Goal: Task Accomplishment & Management: Complete application form

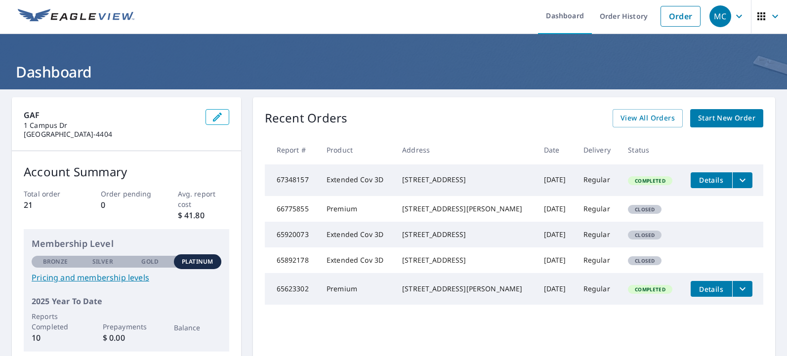
scroll to position [1, 0]
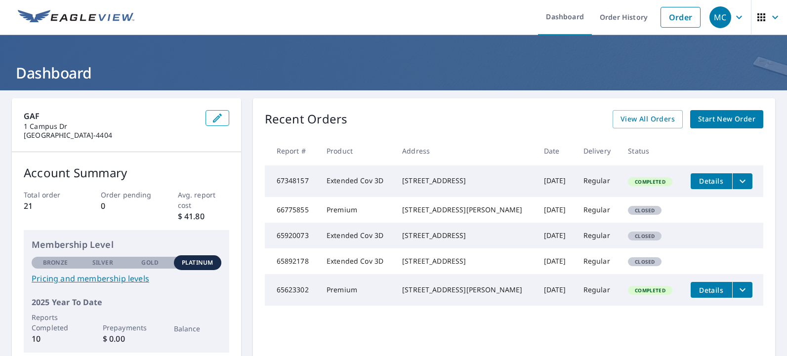
click at [718, 118] on span "Start New Order" at bounding box center [726, 119] width 57 height 12
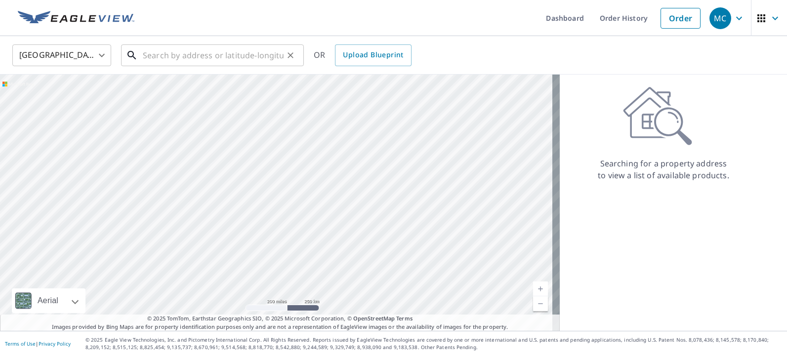
click at [159, 57] on input "text" at bounding box center [213, 55] width 141 height 28
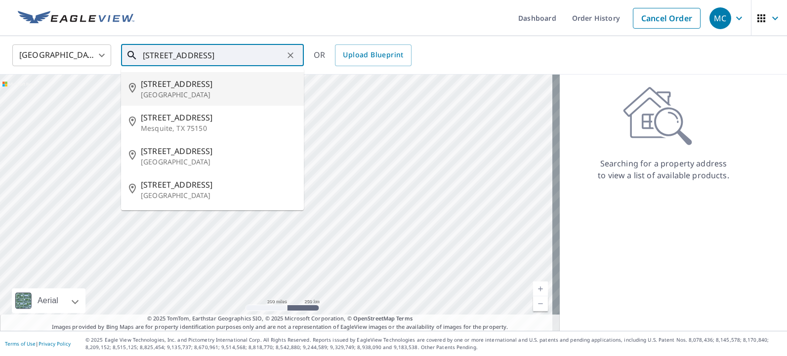
click at [167, 90] on p "[GEOGRAPHIC_DATA]" at bounding box center [218, 95] width 155 height 10
type input "[STREET_ADDRESS]"
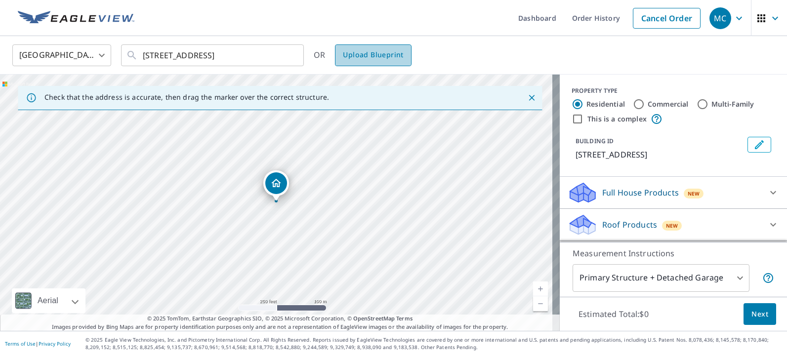
click at [382, 54] on span "Upload Blueprint" at bounding box center [373, 55] width 60 height 12
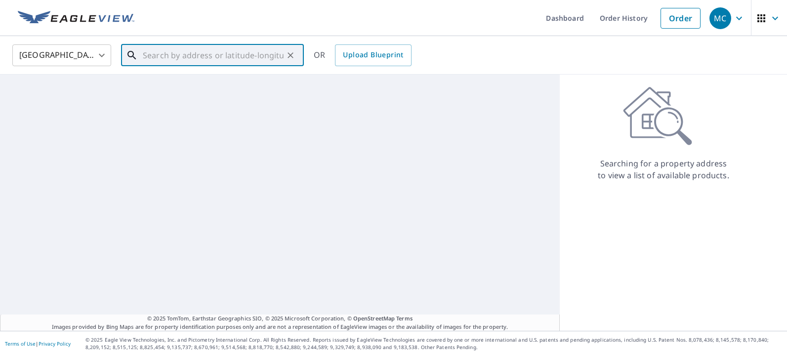
click at [223, 55] on input "text" at bounding box center [213, 55] width 141 height 28
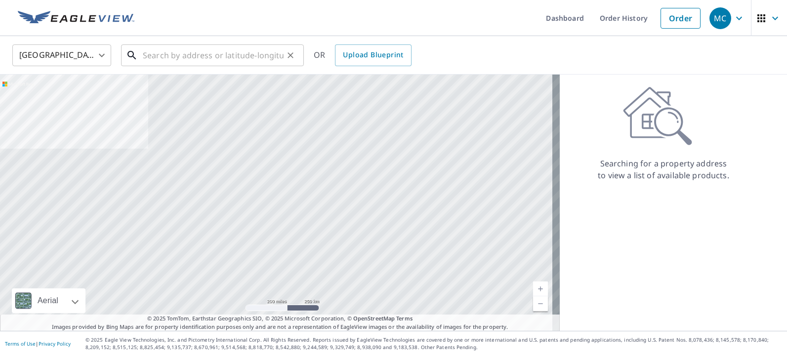
click at [160, 57] on input "text" at bounding box center [213, 55] width 141 height 28
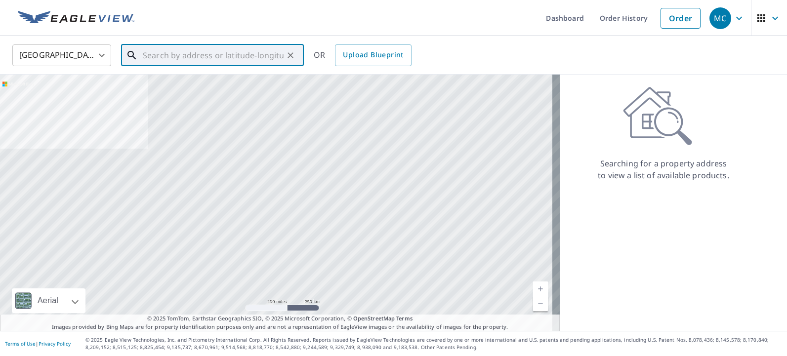
paste input "[STREET_ADDRESS]"
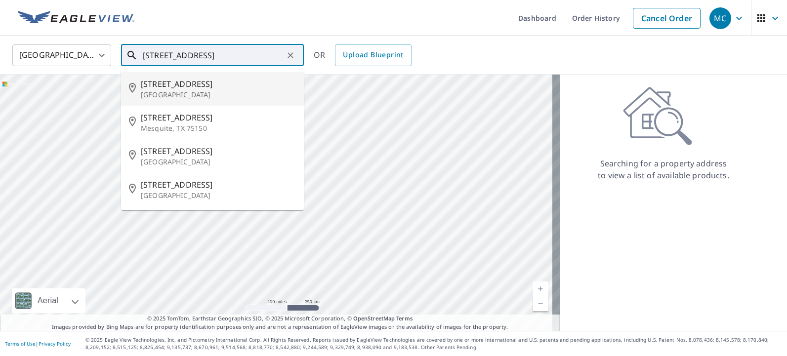
click at [165, 86] on span "[STREET_ADDRESS]" at bounding box center [218, 84] width 155 height 12
type input "[STREET_ADDRESS]"
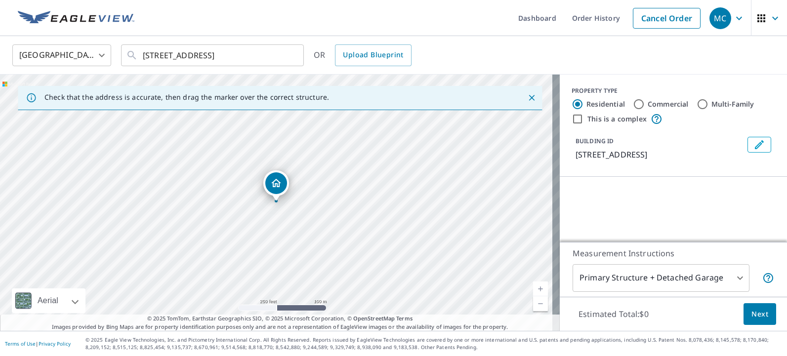
click at [526, 98] on icon "Close" at bounding box center [531, 98] width 10 height 10
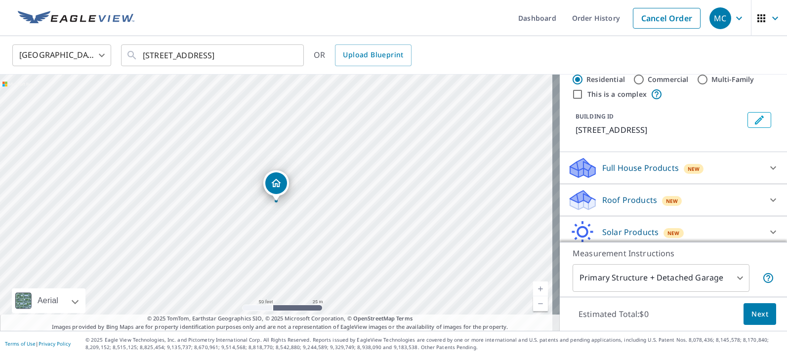
scroll to position [63, 0]
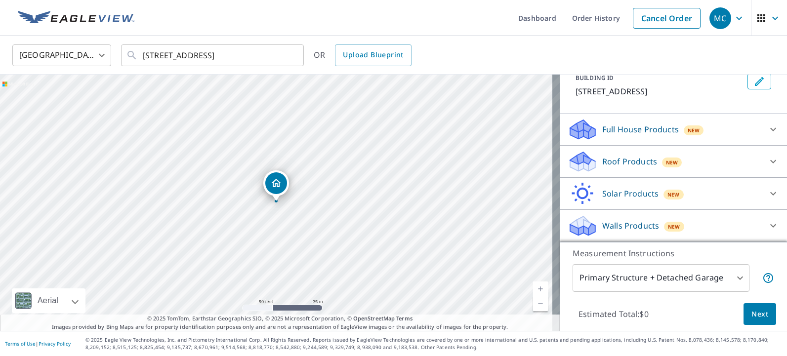
click at [767, 129] on icon at bounding box center [773, 129] width 12 height 12
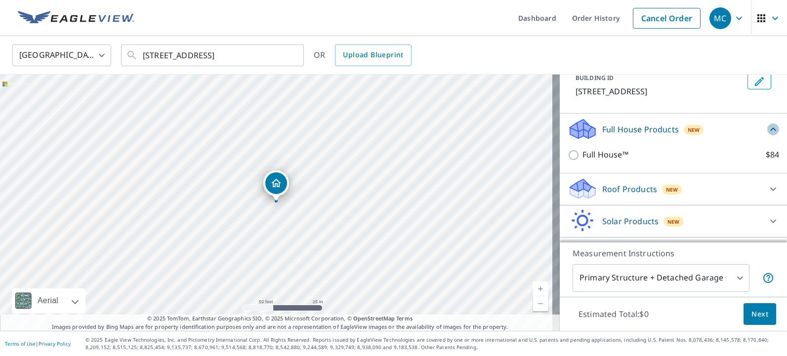
click at [767, 129] on icon at bounding box center [773, 129] width 12 height 12
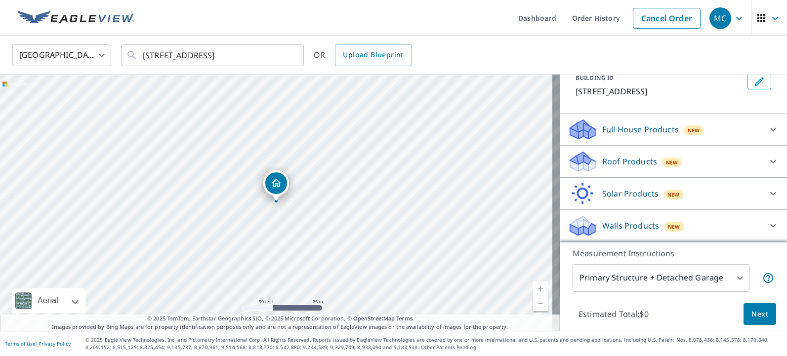
click at [767, 161] on icon at bounding box center [773, 162] width 12 height 12
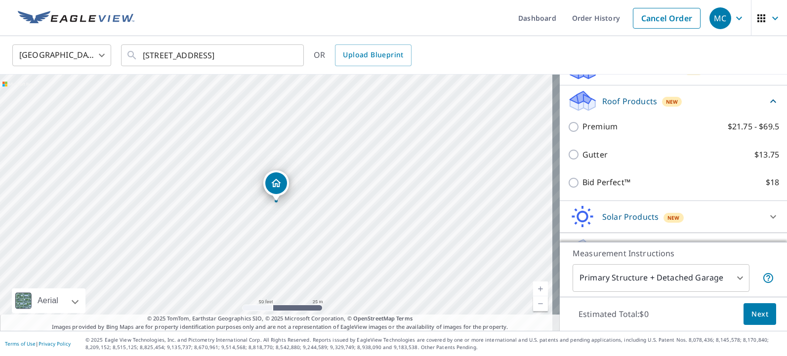
scroll to position [147, 0]
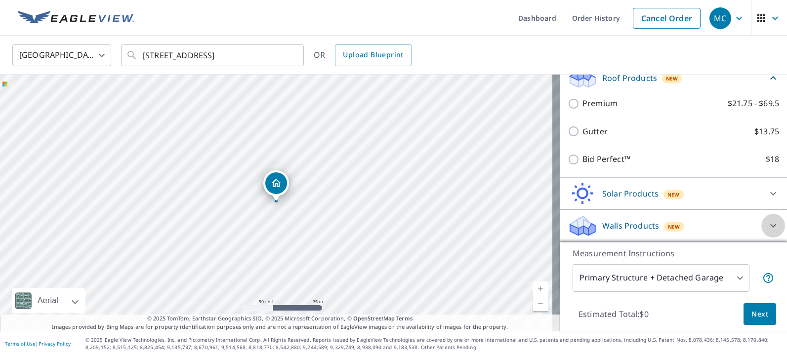
click at [770, 226] on icon at bounding box center [773, 225] width 6 height 3
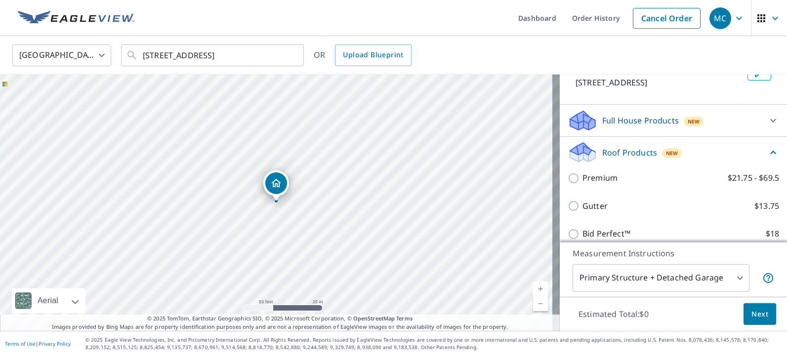
scroll to position [70, 0]
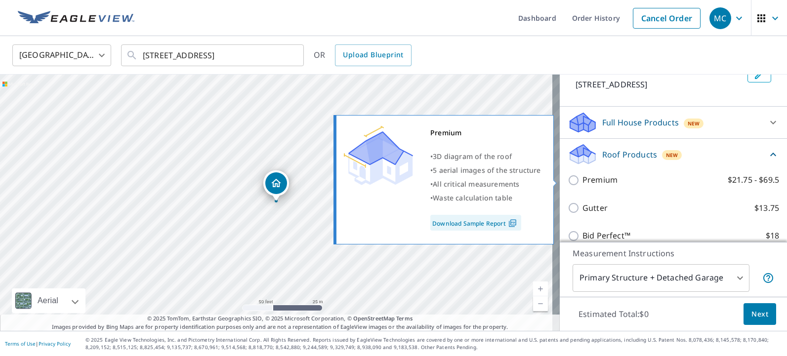
click at [567, 179] on input "Premium $21.75 - $69.5" at bounding box center [574, 180] width 15 height 12
checkbox input "true"
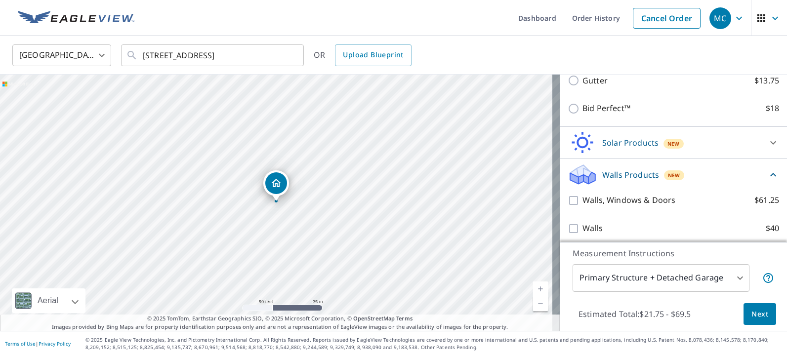
scroll to position [239, 0]
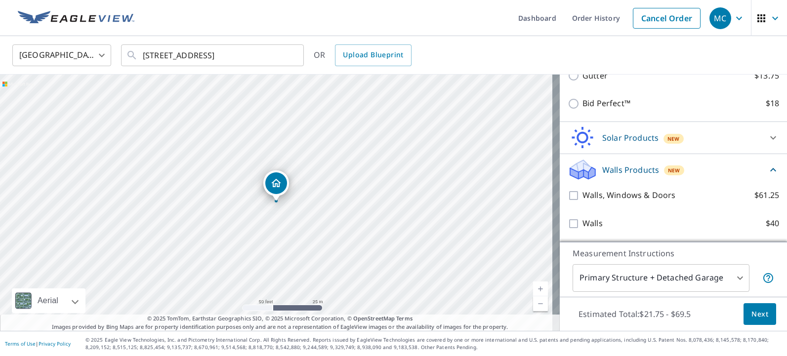
click at [751, 316] on span "Next" at bounding box center [759, 314] width 17 height 12
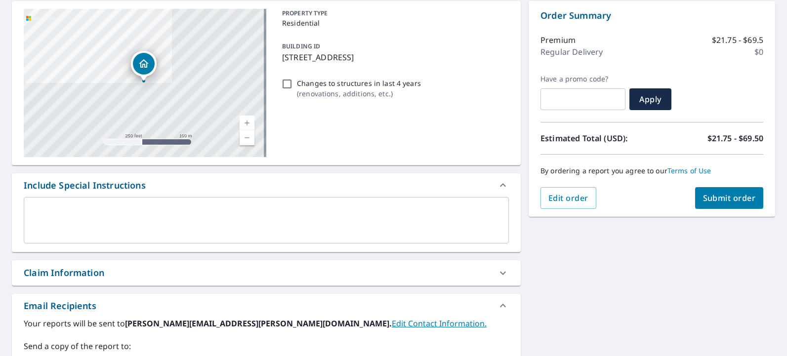
scroll to position [99, 0]
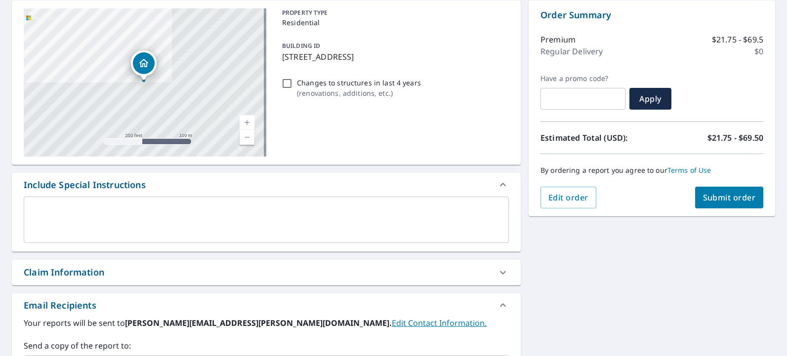
click at [50, 210] on textarea at bounding box center [266, 220] width 471 height 28
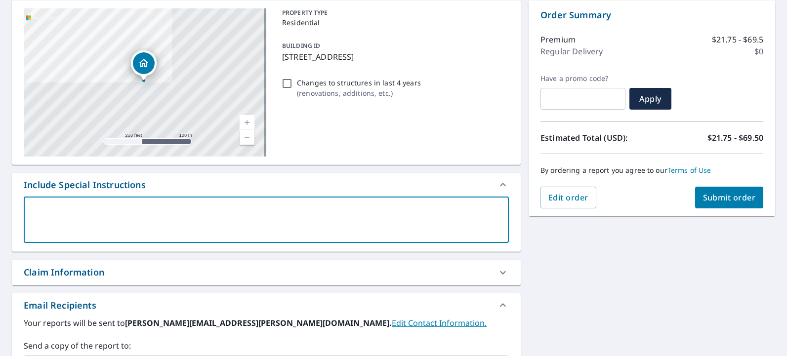
type textarea "p"
type textarea "x"
type textarea "pl"
type textarea "x"
type textarea "ple"
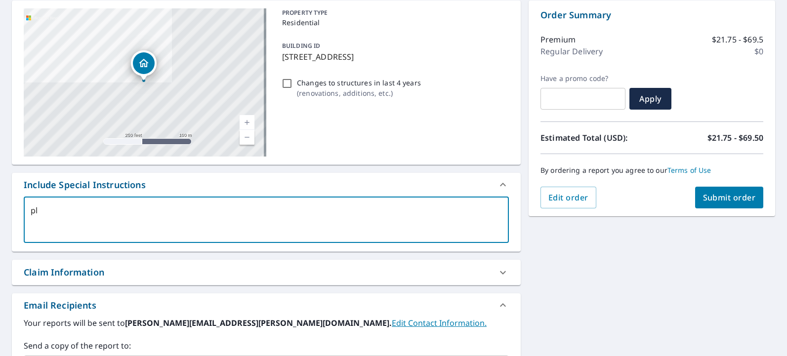
type textarea "x"
type textarea "plea"
type textarea "x"
type textarea "pleas"
type textarea "x"
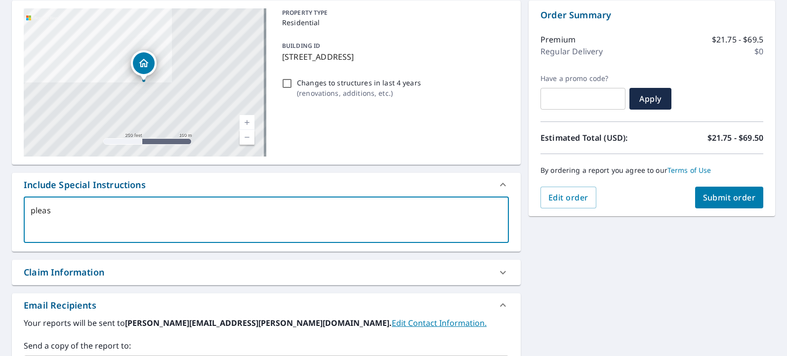
type textarea "please"
type textarea "x"
type textarea "please"
type textarea "x"
type textarea "please e"
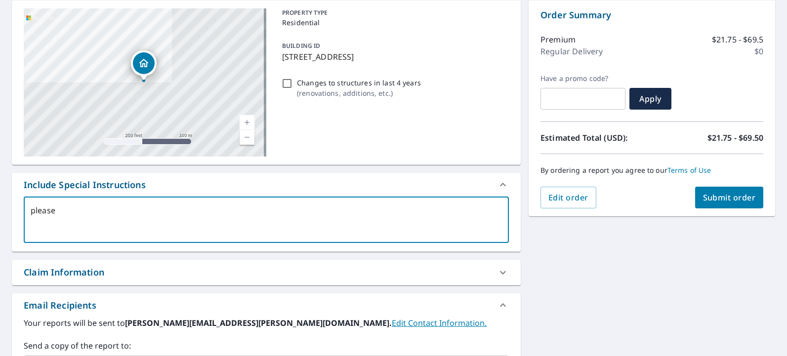
type textarea "x"
type textarea "please em"
type textarea "x"
type textarea "please ema"
type textarea "x"
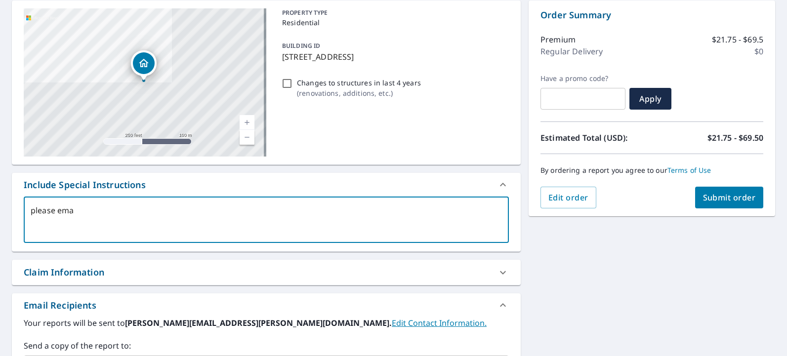
type textarea "please emai"
type textarea "x"
type textarea "please email"
type textarea "x"
type textarea "please email"
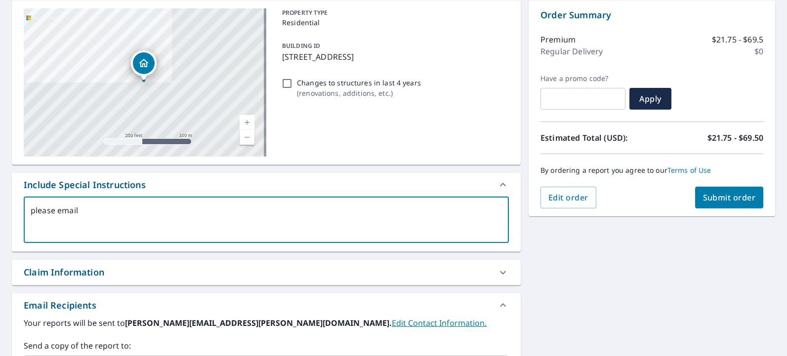
type textarea "x"
type textarea "please email s"
type textarea "x"
type textarea "please email su"
type textarea "x"
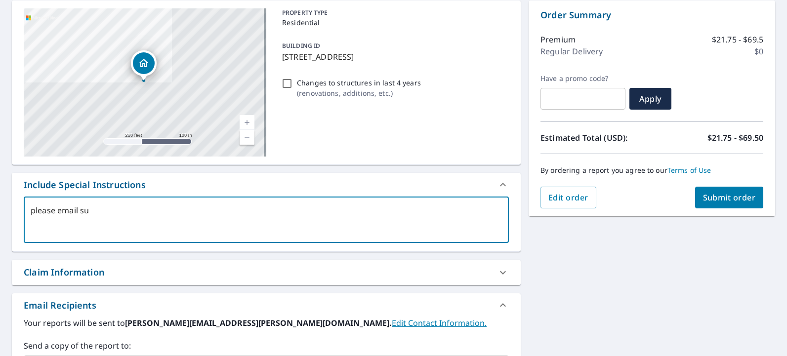
type textarea "please email sus"
type textarea "x"
type textarea "please email susa"
type textarea "x"
type textarea "please email sus"
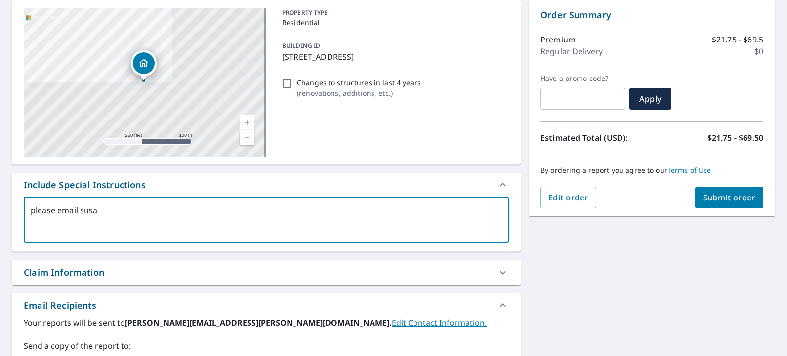
type textarea "x"
type textarea "please email su"
type textarea "x"
type textarea "please email s"
type textarea "x"
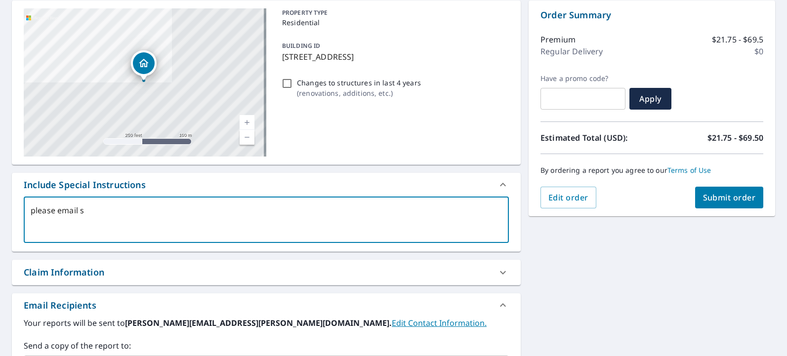
type textarea "please email"
type textarea "x"
type textarea "please email"
type textarea "x"
type textarea "please emai"
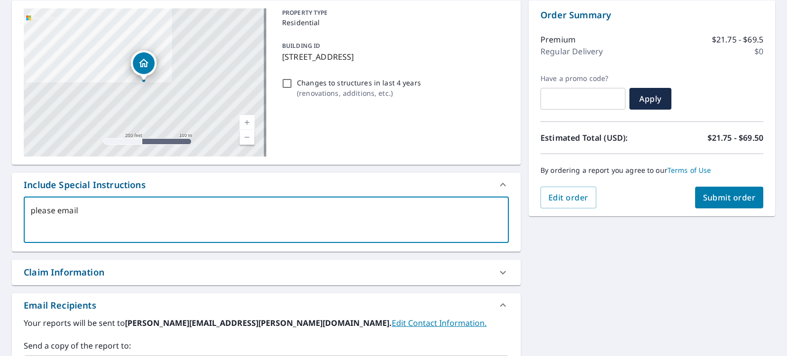
type textarea "x"
type textarea "please ema"
type textarea "x"
type textarea "please em"
type textarea "x"
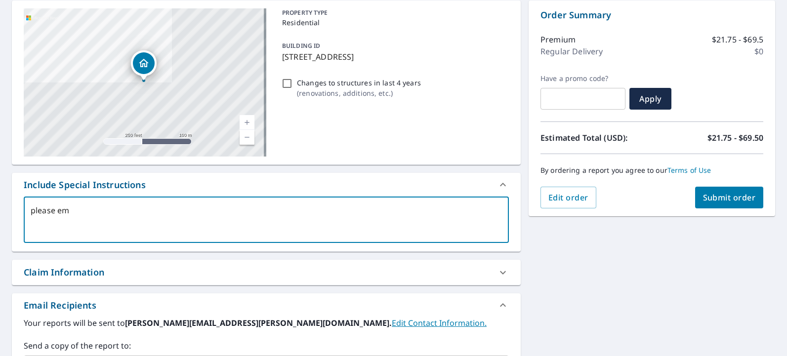
type textarea "please e"
type textarea "x"
type textarea "please"
type textarea "x"
type textarea "pleas"
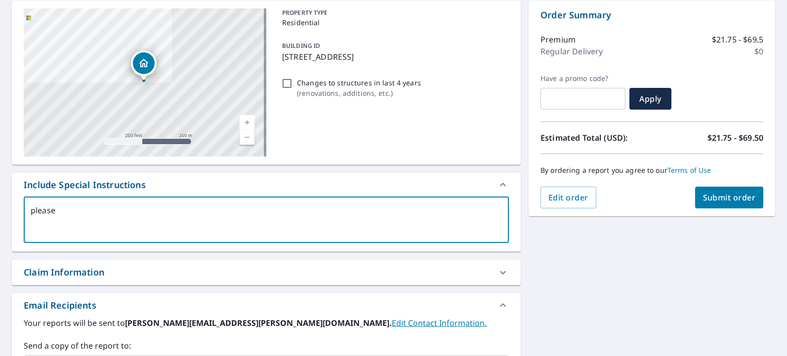
type textarea "x"
type textarea "plea"
type textarea "x"
type textarea "ple"
type textarea "x"
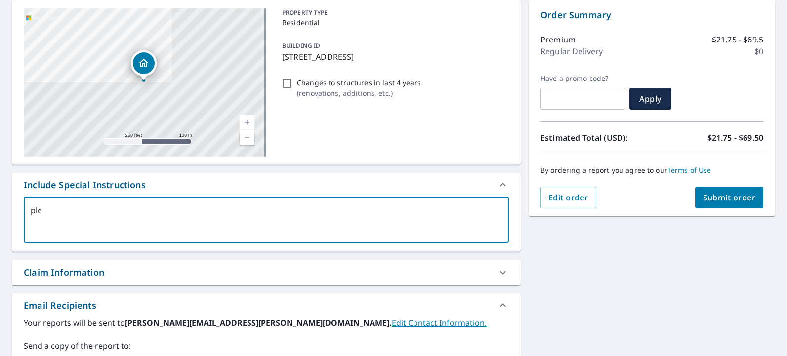
type textarea "pl"
type textarea "x"
type textarea "p"
type textarea "x"
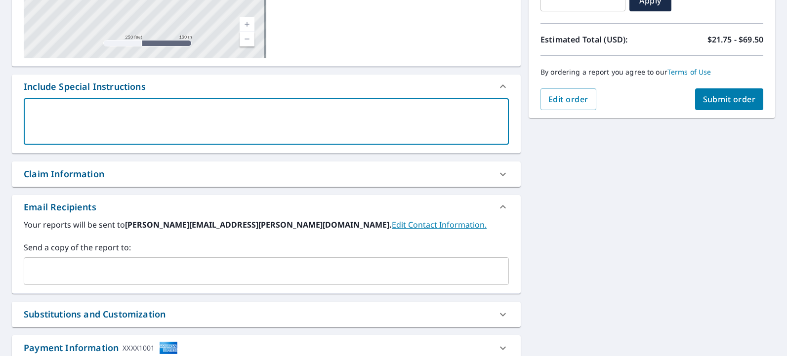
scroll to position [197, 0]
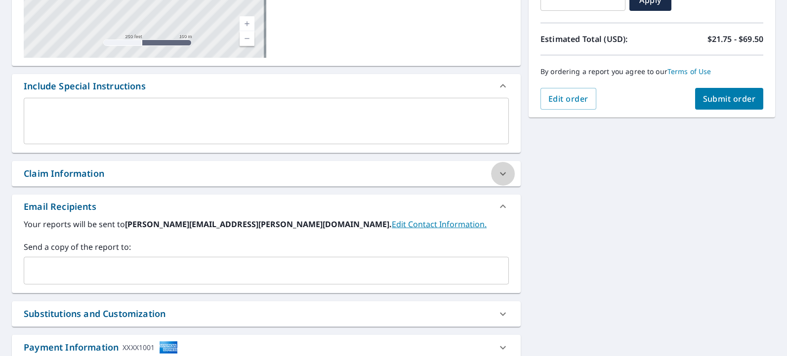
drag, startPoint x: 499, startPoint y: 170, endPoint x: 479, endPoint y: 179, distance: 21.9
click at [499, 170] on icon at bounding box center [503, 174] width 12 height 12
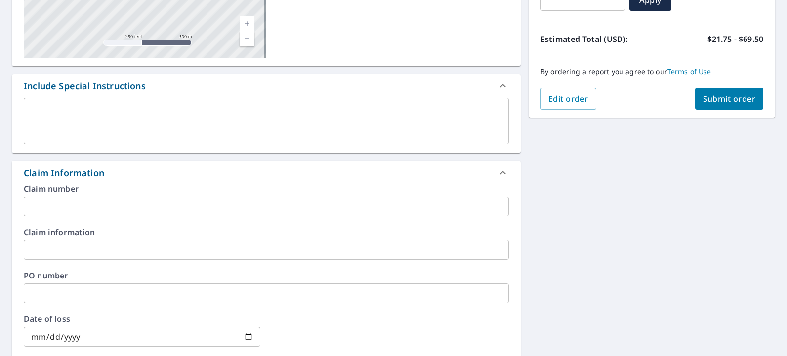
click at [51, 207] on input "text" at bounding box center [266, 207] width 485 height 20
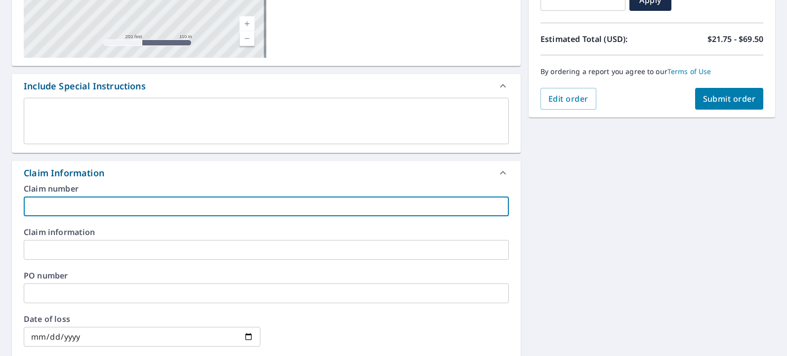
click at [36, 200] on input "text" at bounding box center [266, 207] width 485 height 20
type input "30203838"
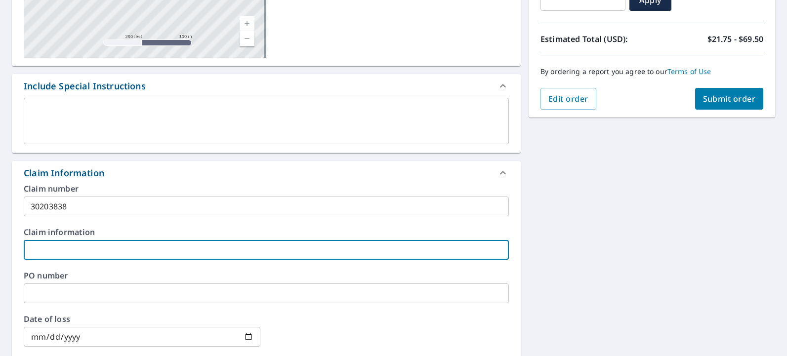
click at [45, 250] on input "text" at bounding box center [266, 250] width 485 height 20
type input "[PERSON_NAME]"
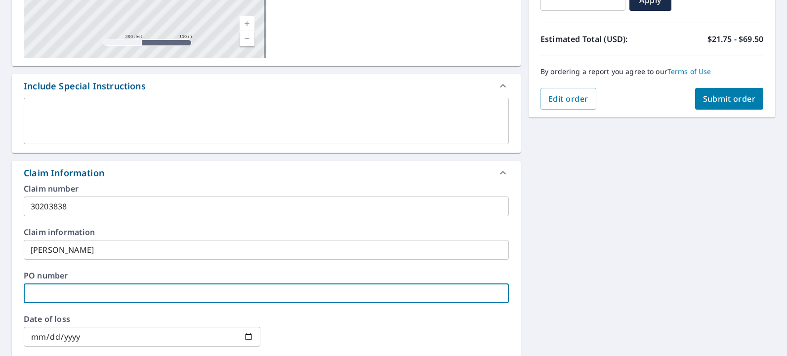
drag, startPoint x: 70, startPoint y: 291, endPoint x: 70, endPoint y: 297, distance: 5.9
click at [70, 290] on input "text" at bounding box center [266, 293] width 485 height 20
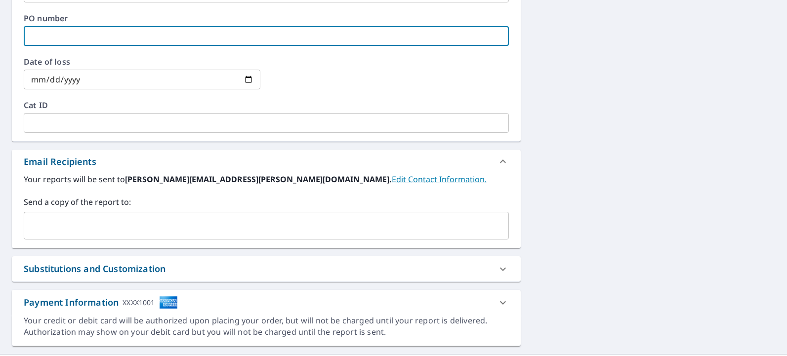
scroll to position [478, 0]
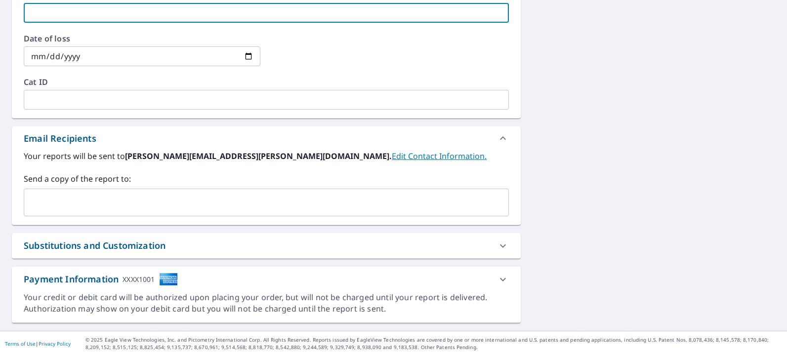
click at [40, 199] on input "text" at bounding box center [258, 202] width 461 height 19
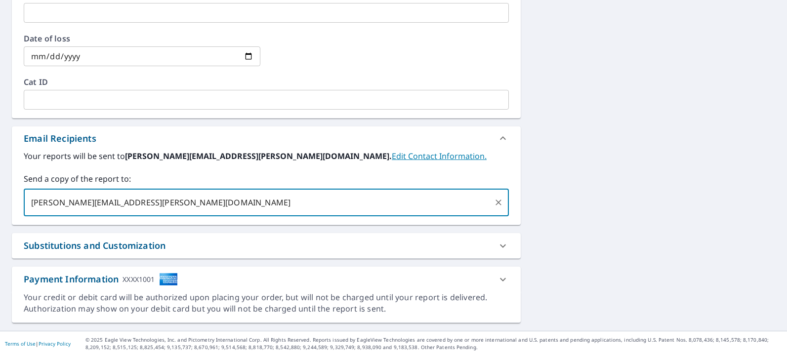
type input "[PERSON_NAME][EMAIL_ADDRESS][PERSON_NAME][DOMAIN_NAME]"
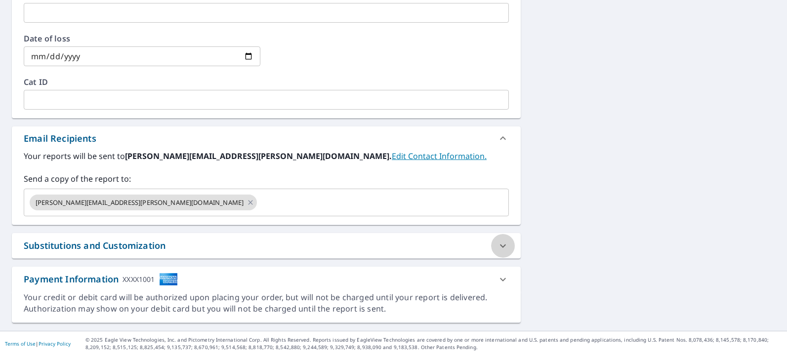
click at [500, 246] on icon at bounding box center [503, 245] width 6 height 3
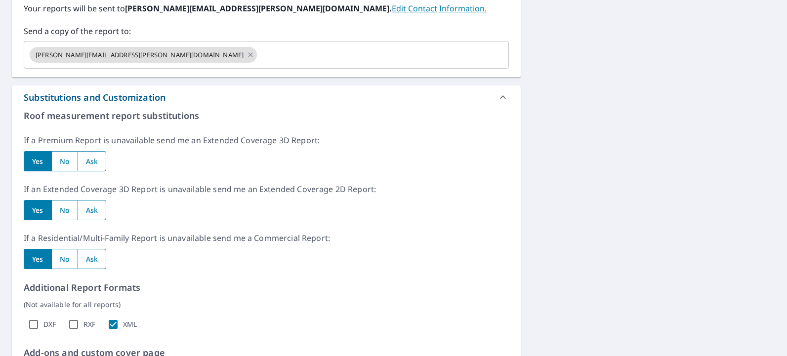
scroll to position [626, 0]
click at [64, 254] on input "radio" at bounding box center [64, 258] width 26 height 20
radio input "true"
click at [88, 164] on input "radio" at bounding box center [92, 161] width 29 height 20
radio input "true"
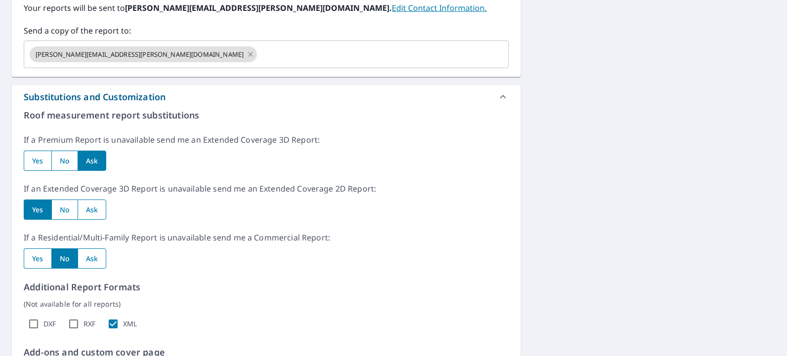
click at [87, 210] on input "radio" at bounding box center [92, 209] width 29 height 20
radio input "true"
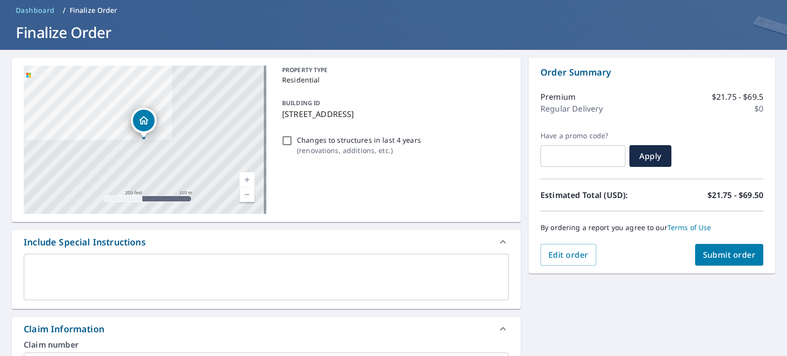
scroll to position [42, 0]
click at [719, 256] on span "Submit order" at bounding box center [729, 254] width 53 height 11
